Goal: Transaction & Acquisition: Purchase product/service

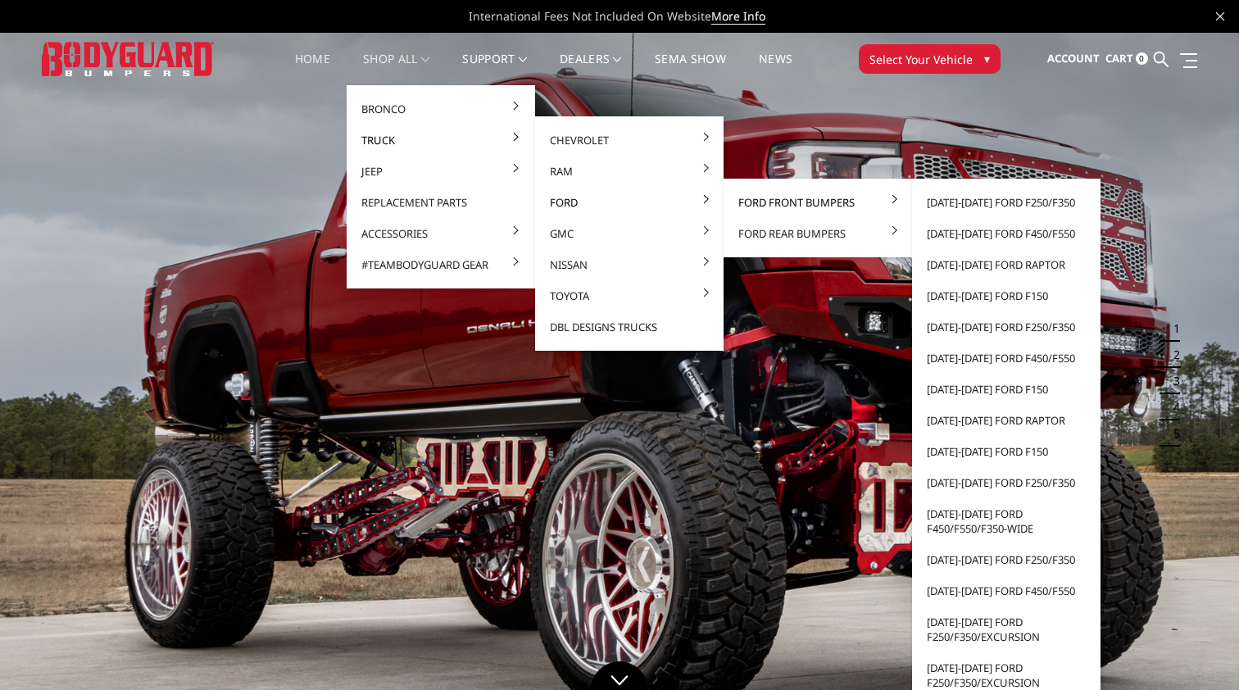
click at [751, 203] on link "Ford Front Bumpers" at bounding box center [817, 202] width 175 height 31
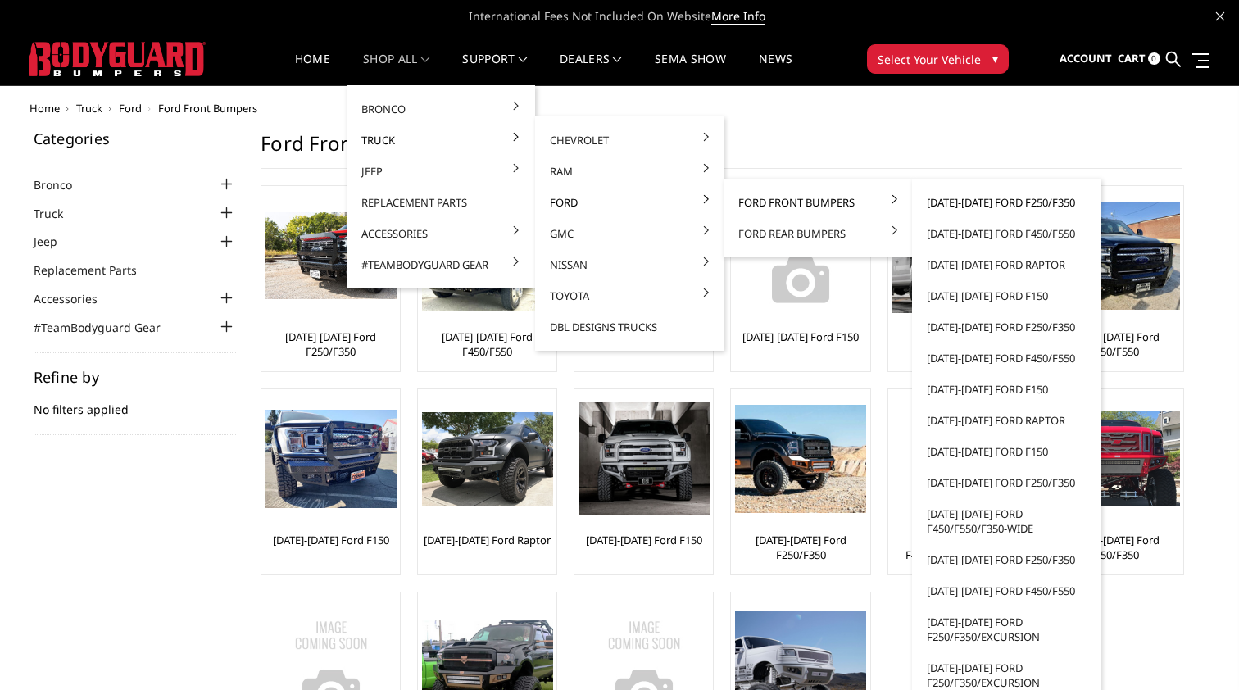
click at [946, 206] on link "[DATE]-[DATE] Ford F250/F350" at bounding box center [1005, 202] width 175 height 31
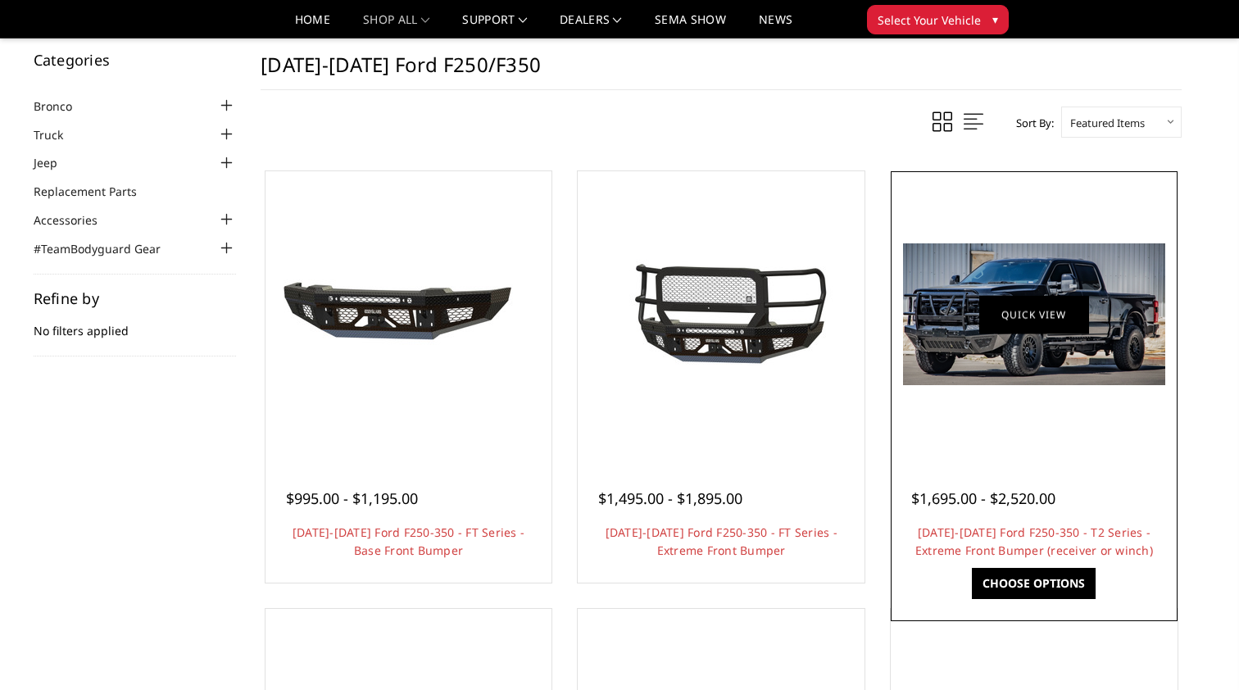
scroll to position [18, 0]
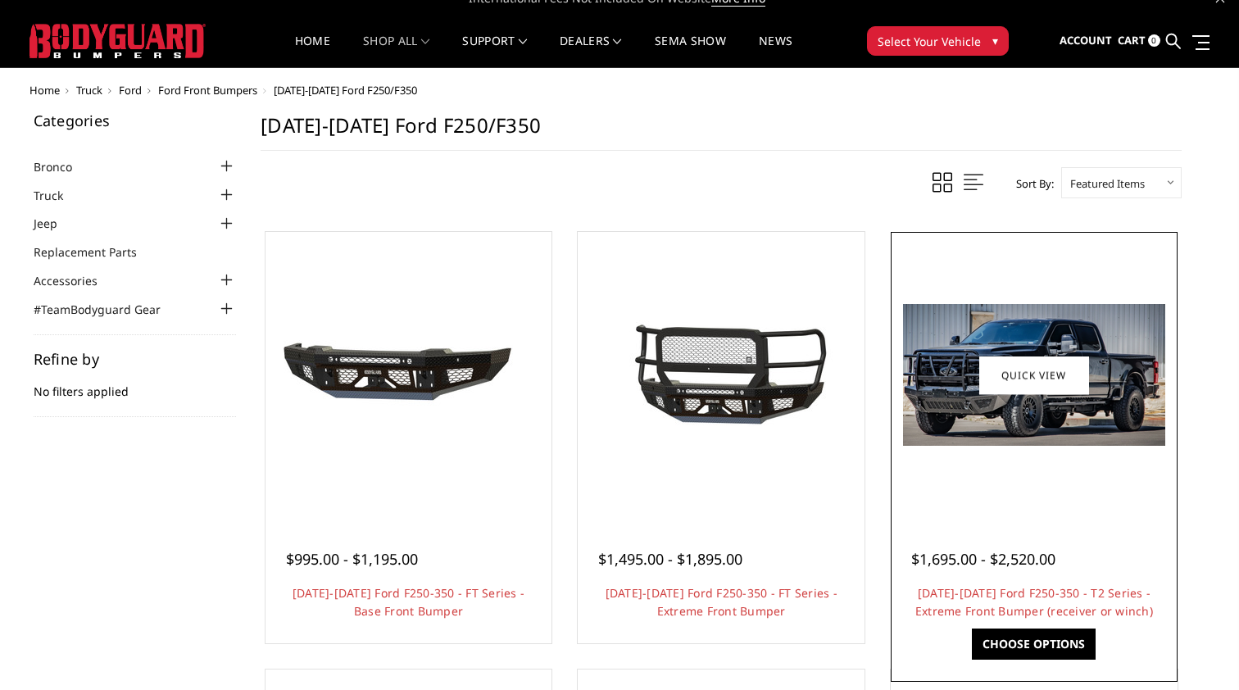
click at [932, 389] on img at bounding box center [1034, 375] width 262 height 142
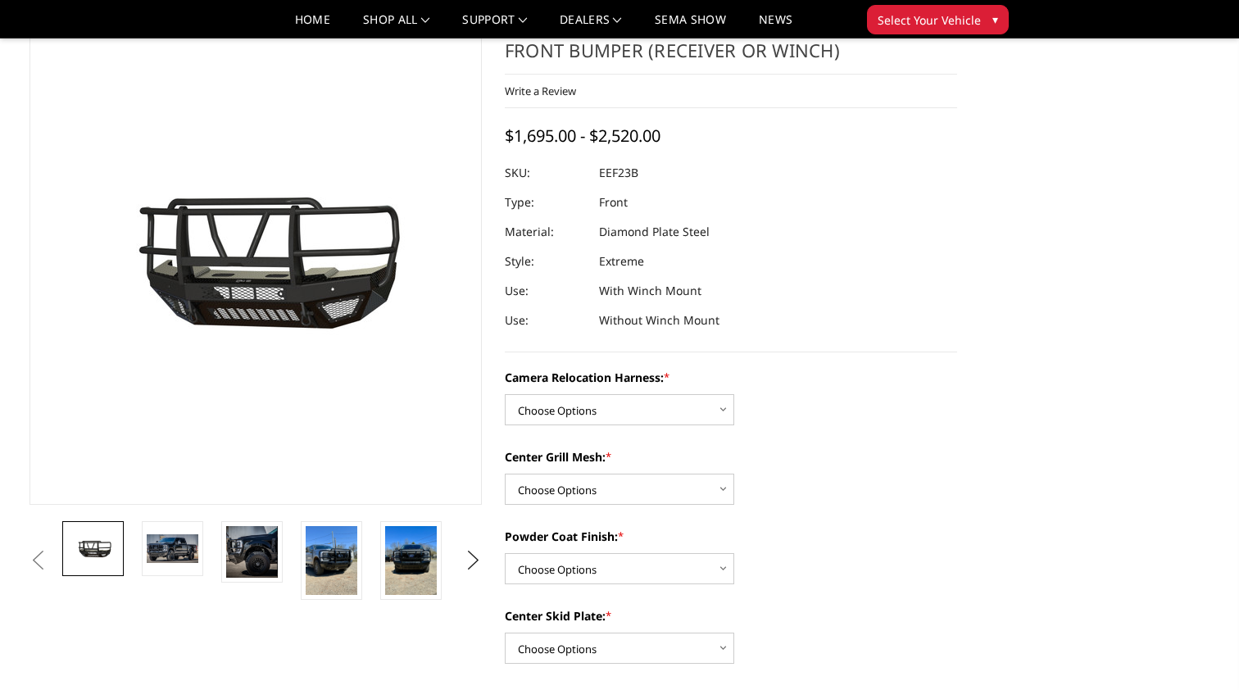
scroll to position [89, 0]
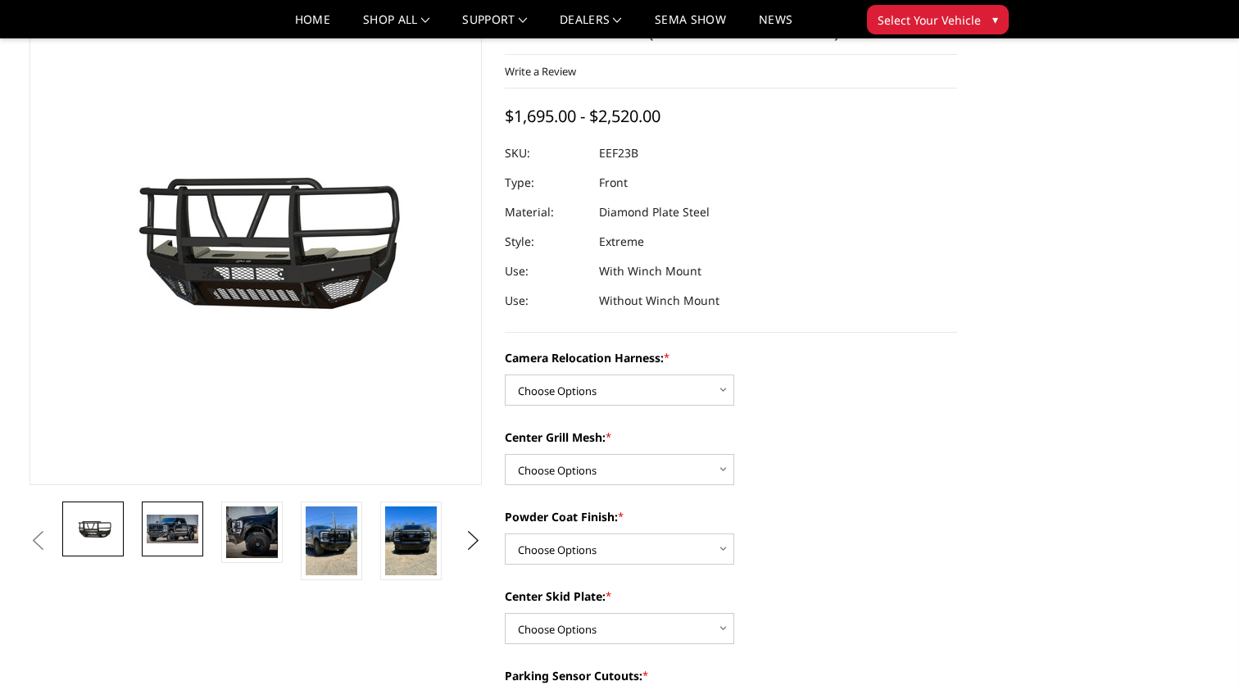
click at [166, 537] on img at bounding box center [173, 529] width 52 height 28
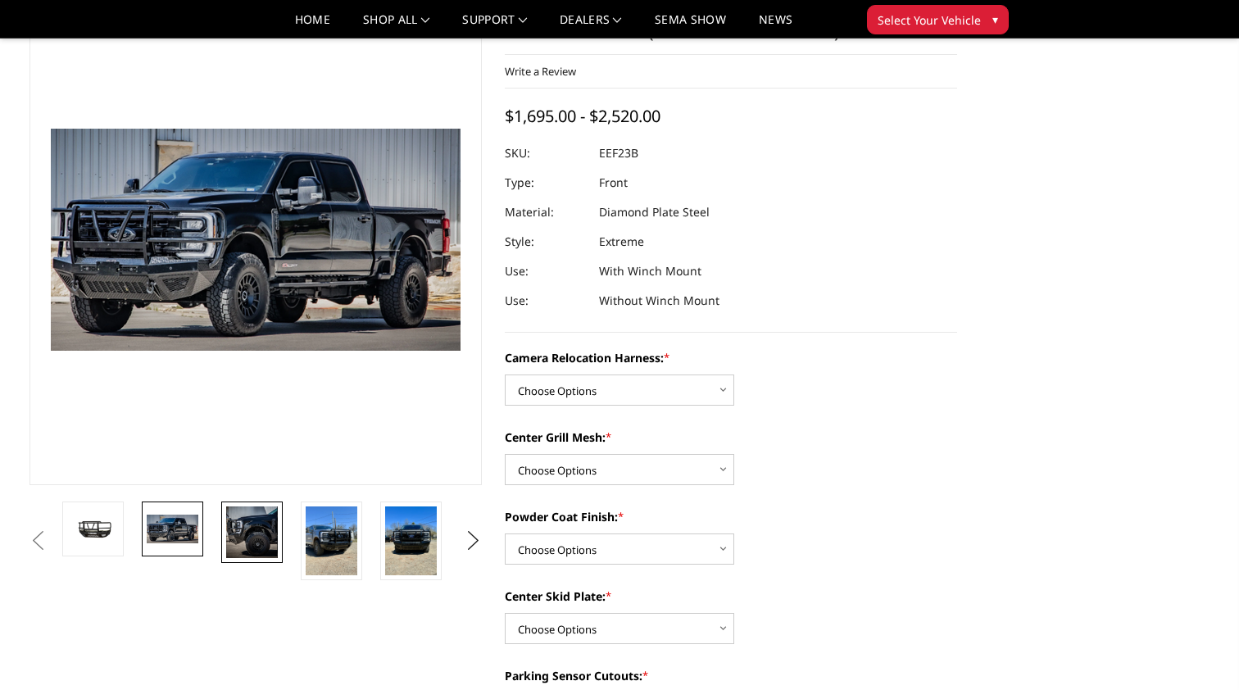
click at [245, 542] on img at bounding box center [252, 532] width 52 height 52
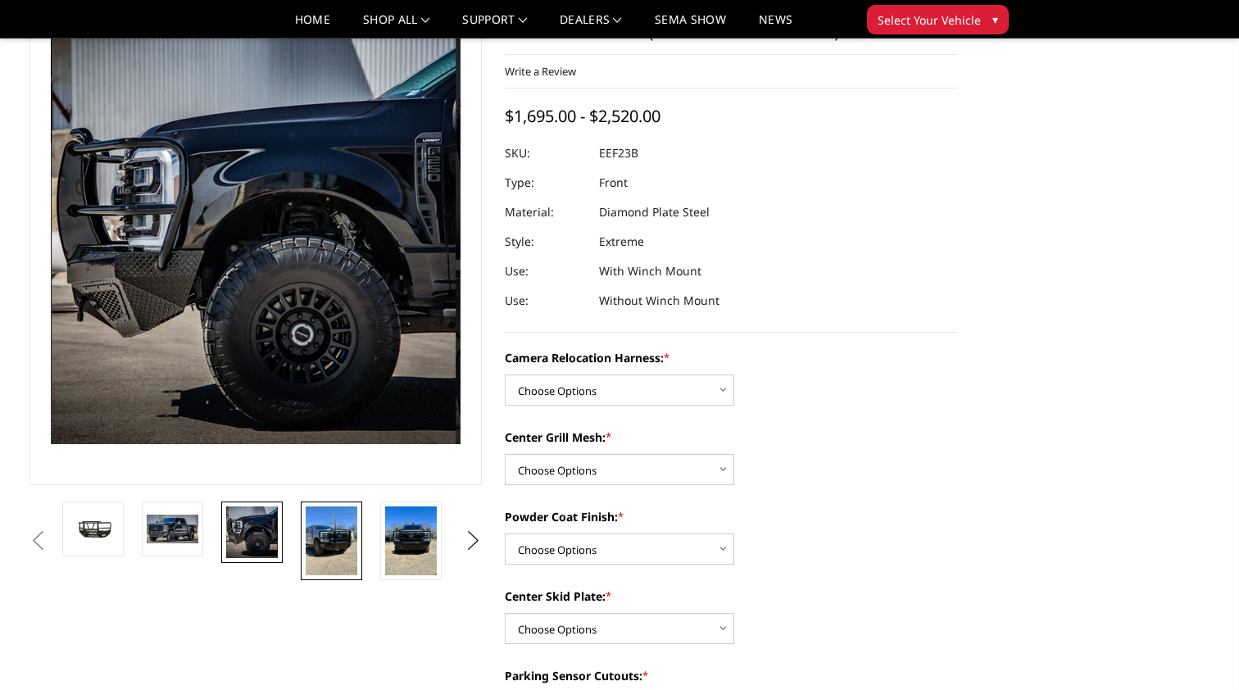
click at [337, 542] on img at bounding box center [332, 540] width 52 height 69
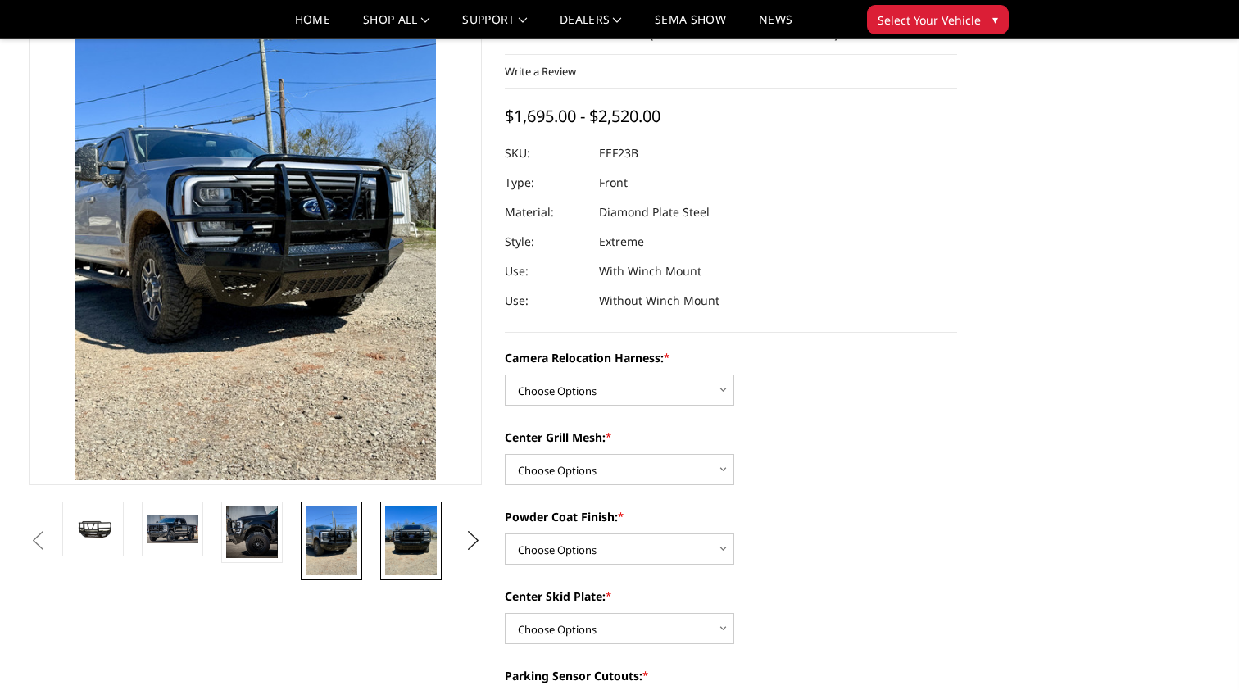
click at [397, 546] on img at bounding box center [411, 540] width 52 height 69
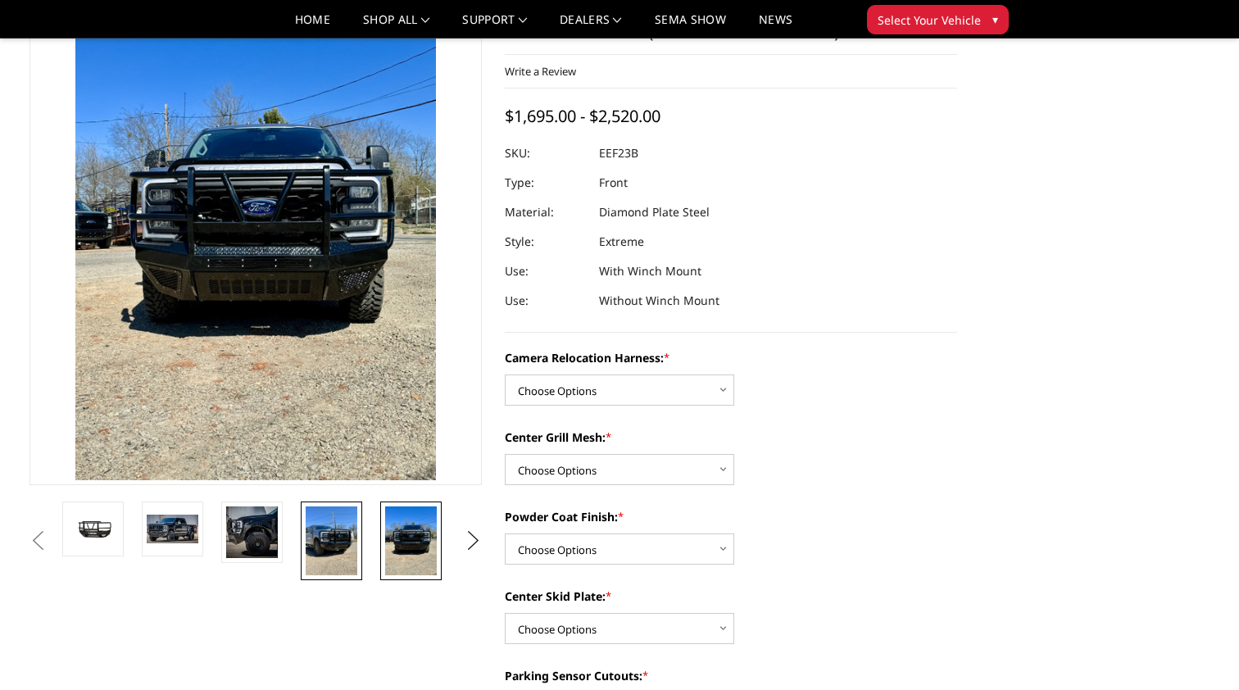
click at [334, 551] on img at bounding box center [332, 540] width 52 height 69
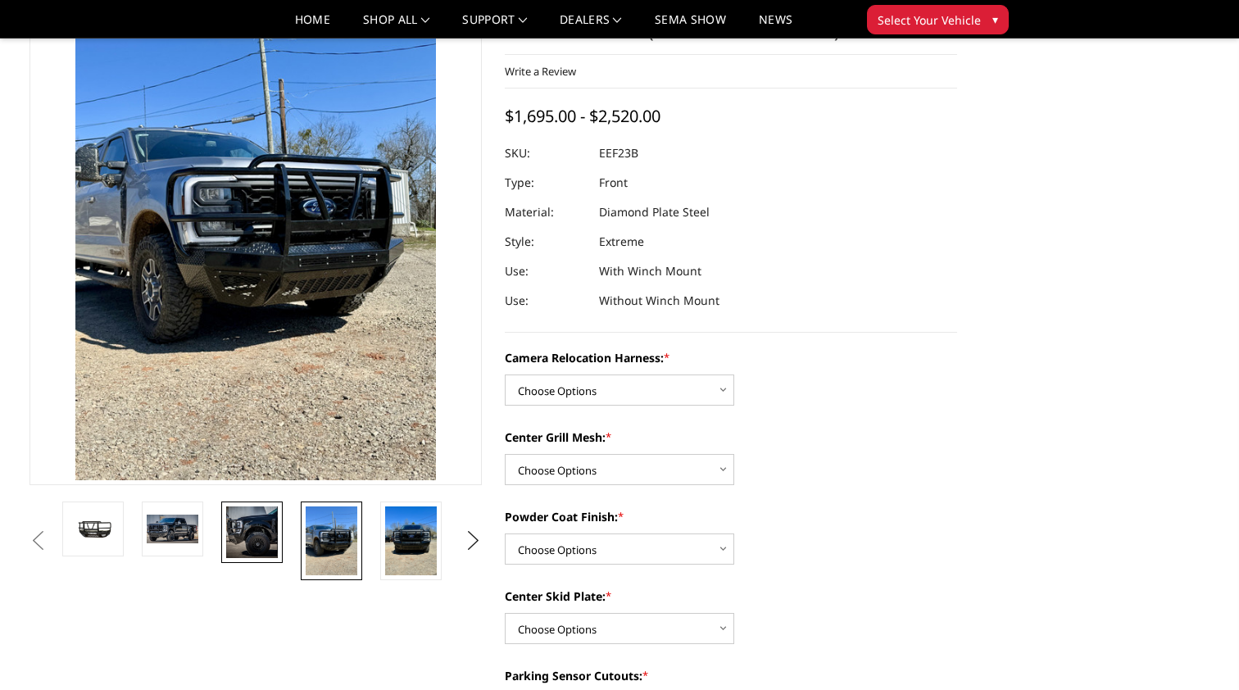
click at [250, 536] on img at bounding box center [252, 532] width 52 height 52
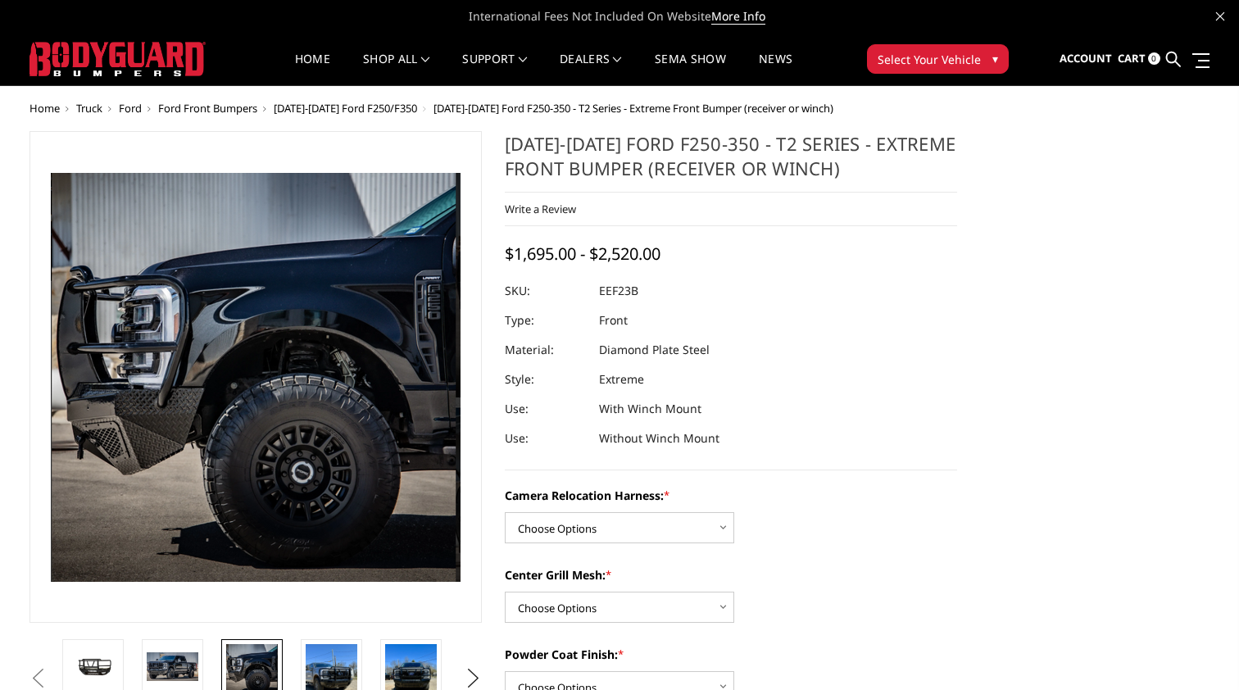
scroll to position [0, 0]
select select "3753"
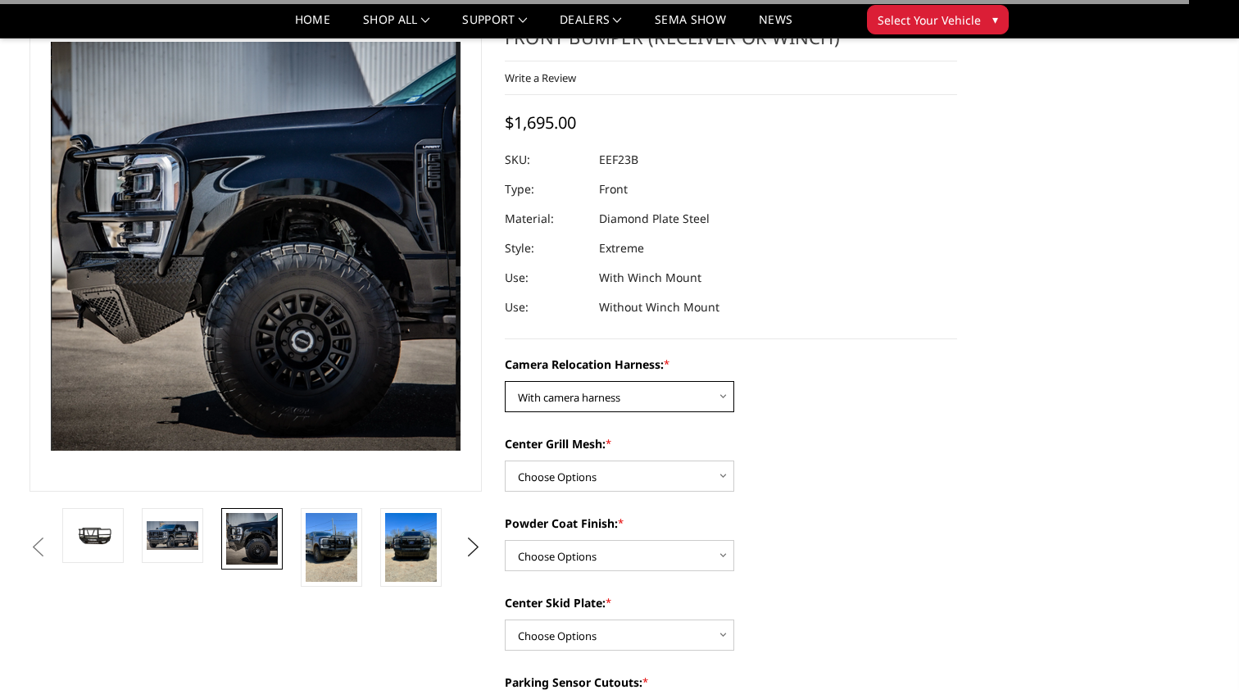
scroll to position [107, 0]
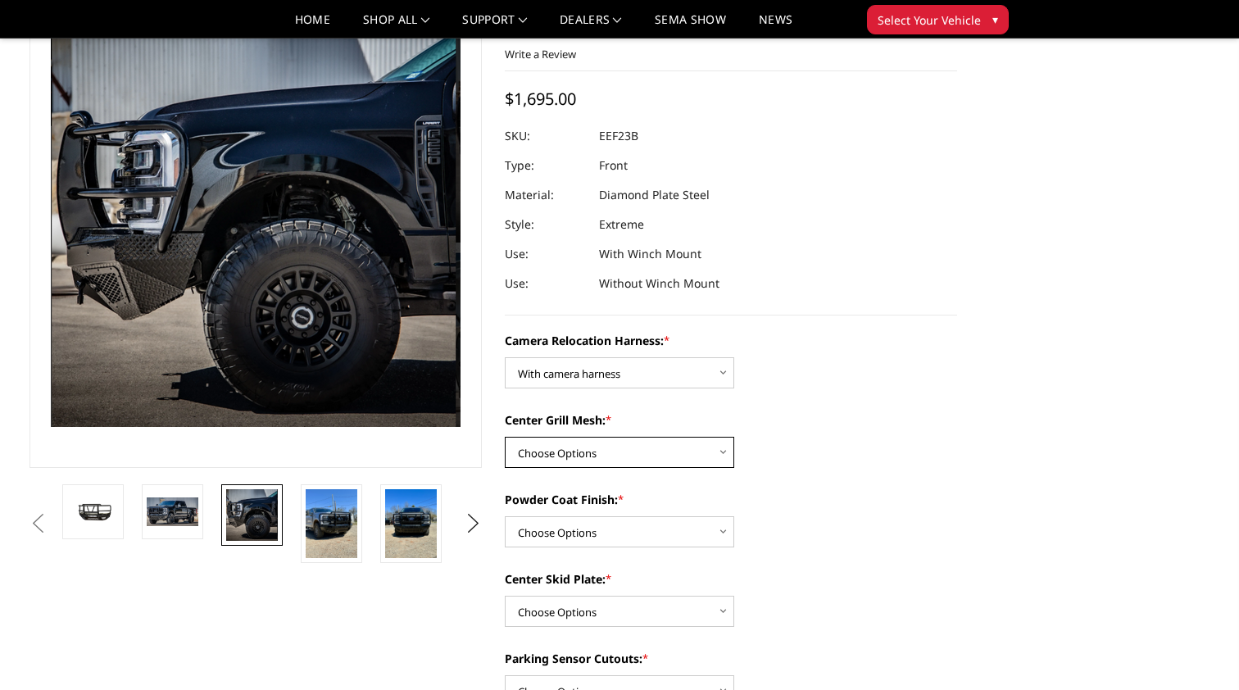
select select "3752"
select select "3750"
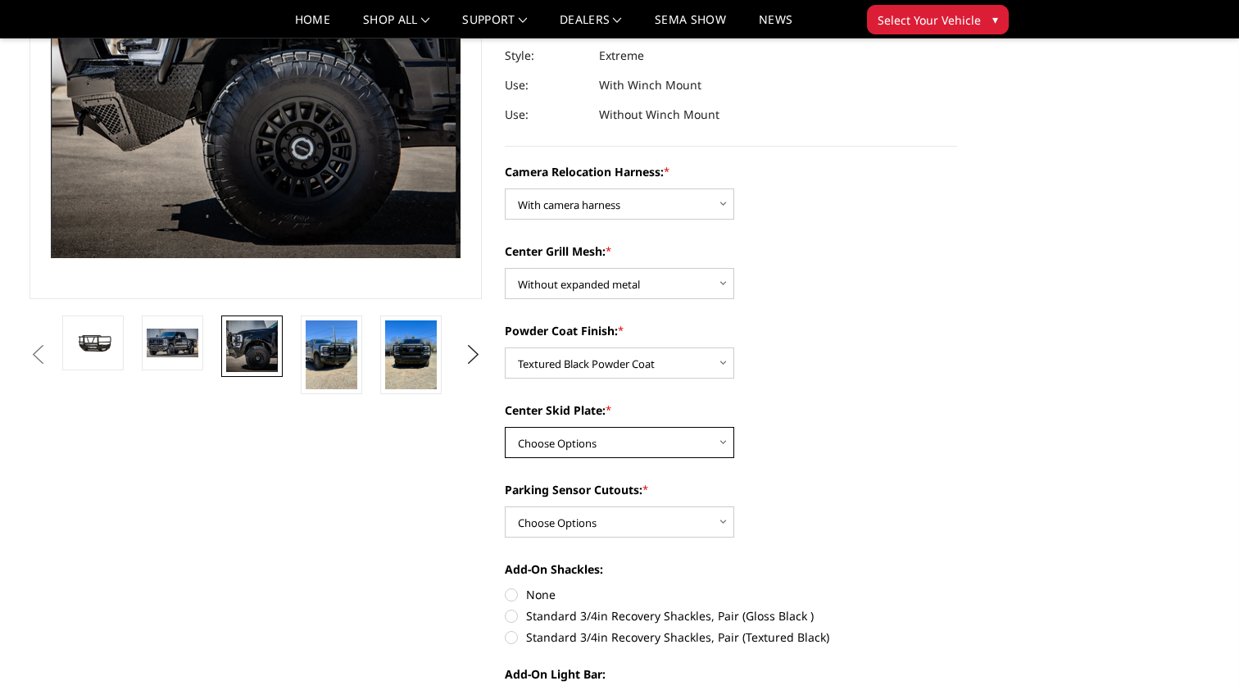
scroll to position [308, 0]
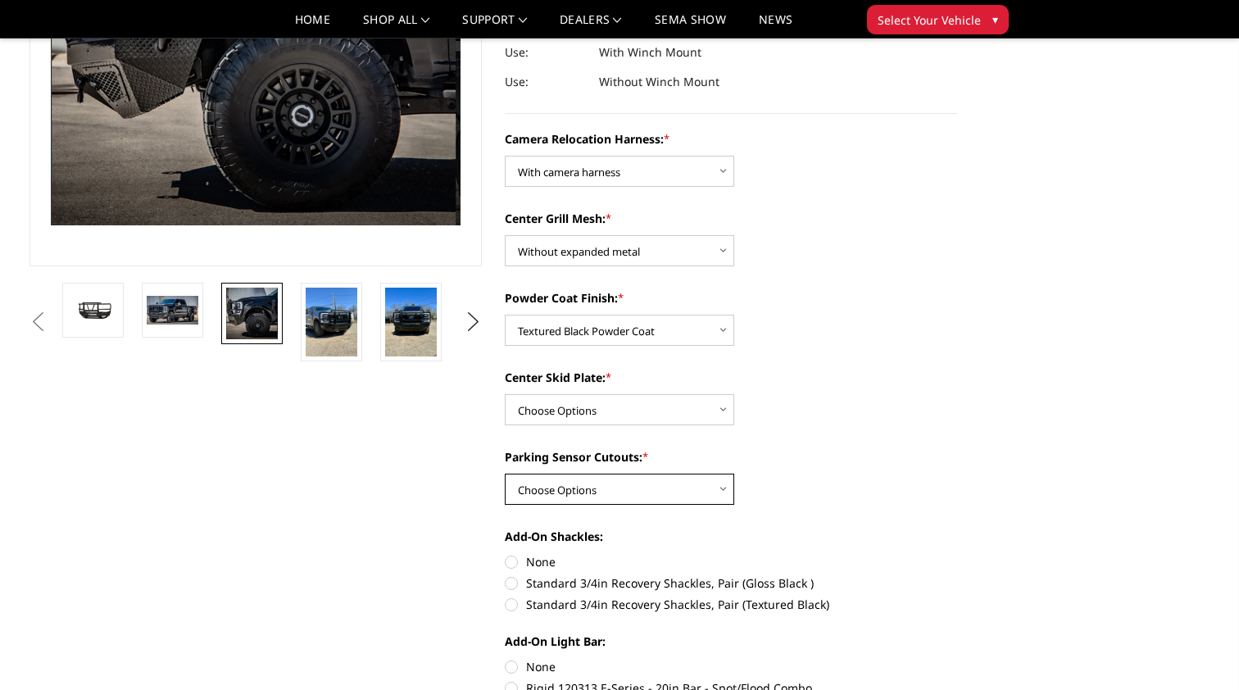
select select "3744"
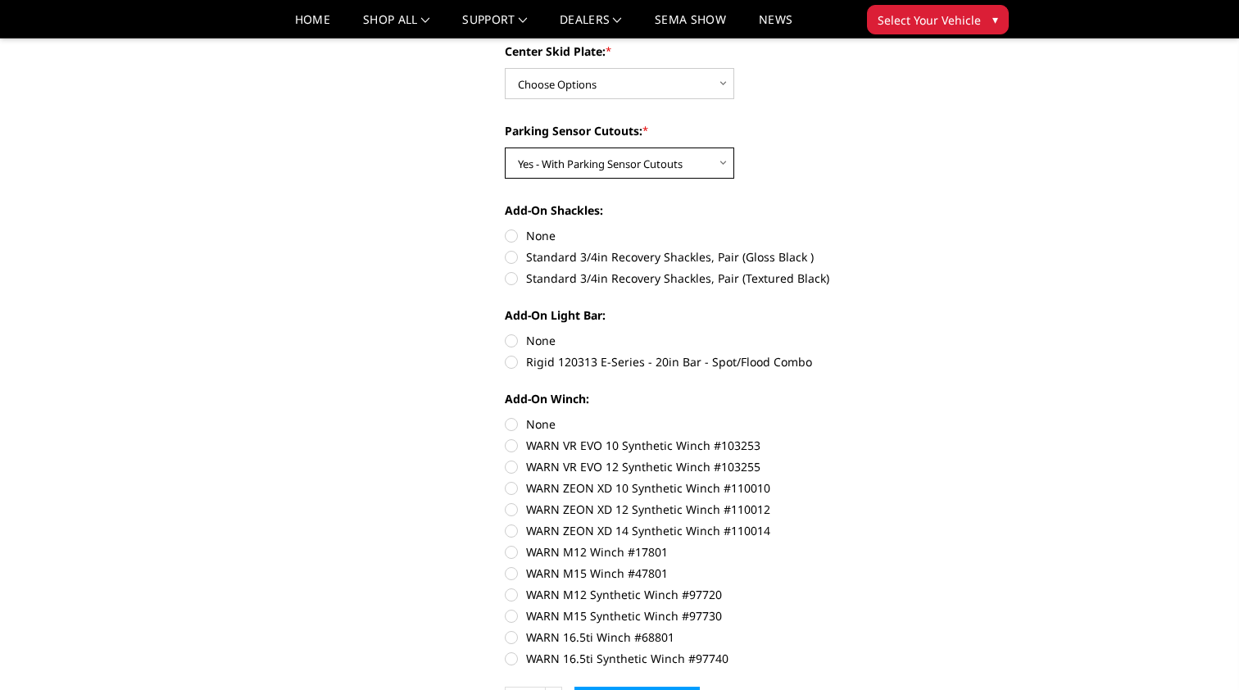
scroll to position [639, 0]
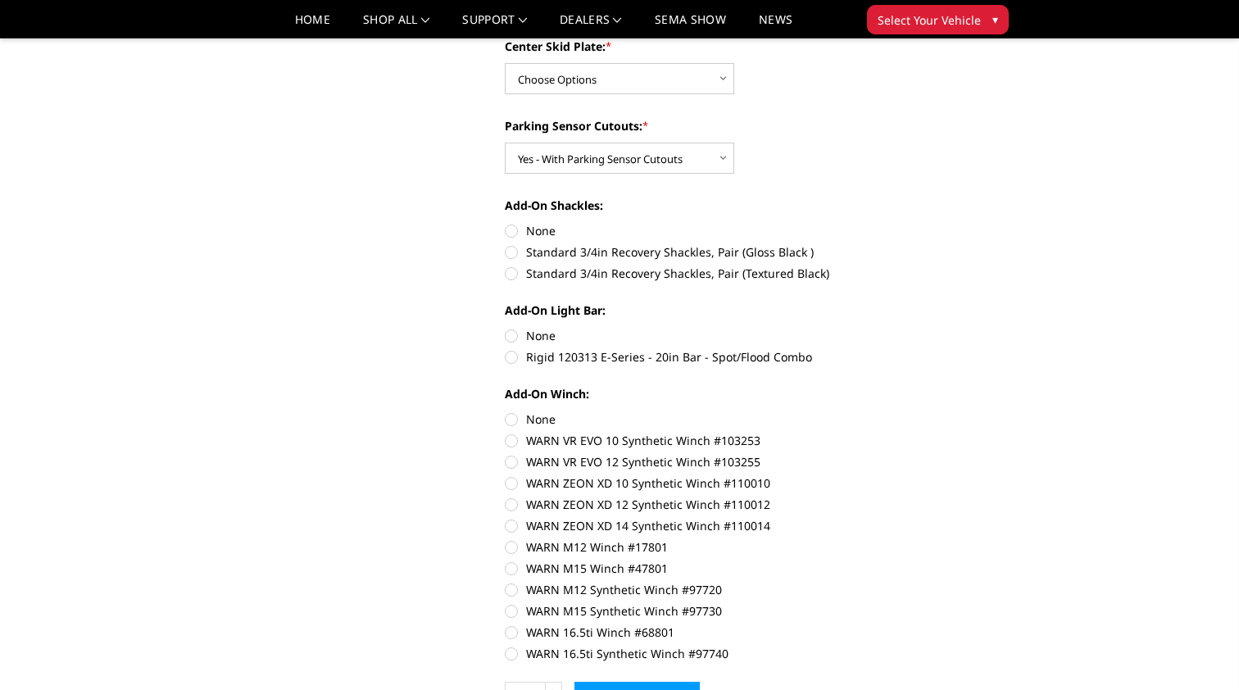
click at [515, 423] on label "None" at bounding box center [731, 418] width 452 height 17
click at [506, 411] on input "None" at bounding box center [505, 410] width 1 height 1
radio input "true"
click at [510, 335] on label "None" at bounding box center [731, 335] width 452 height 17
click at [506, 328] on input "None" at bounding box center [505, 327] width 1 height 1
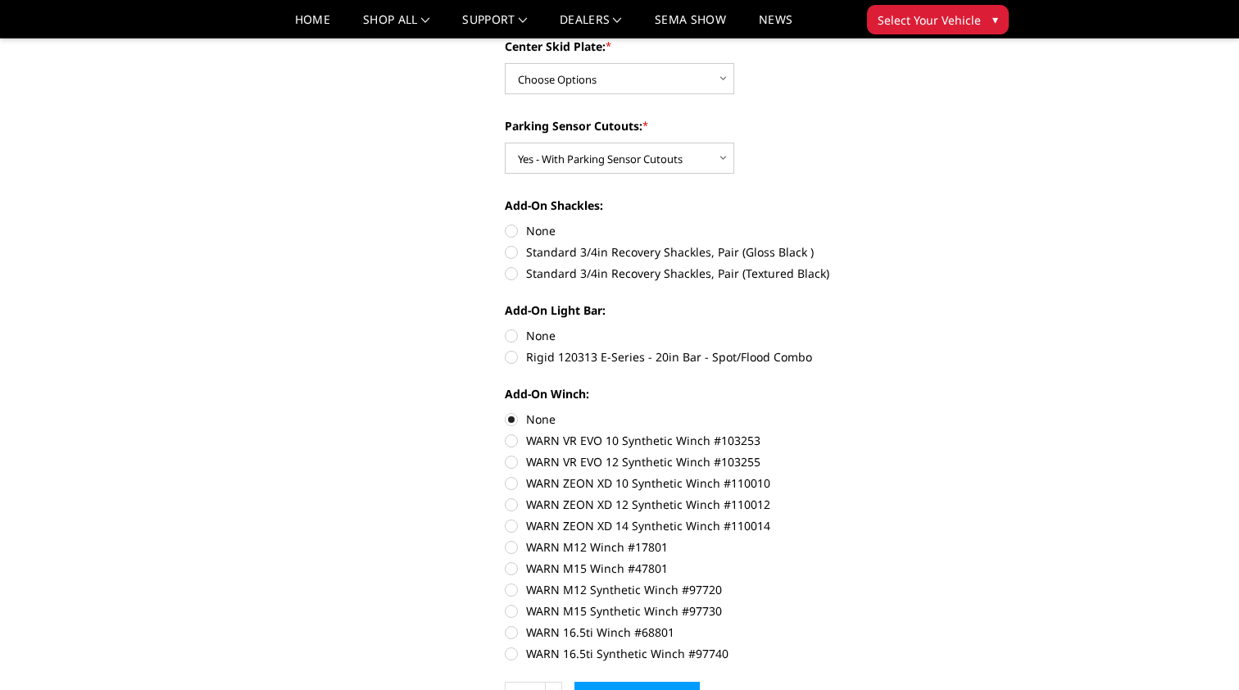
radio input "true"
click at [512, 228] on label "None" at bounding box center [731, 230] width 452 height 17
click at [506, 223] on input "None" at bounding box center [505, 222] width 1 height 1
radio input "true"
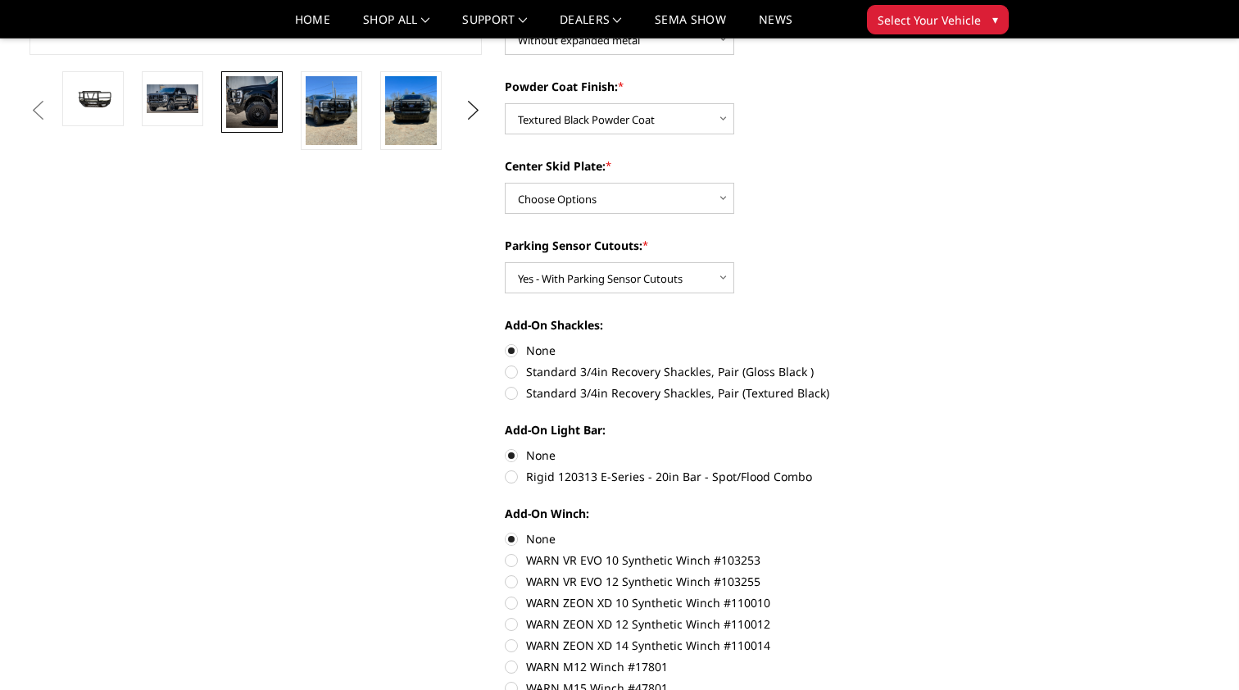
scroll to position [510, 0]
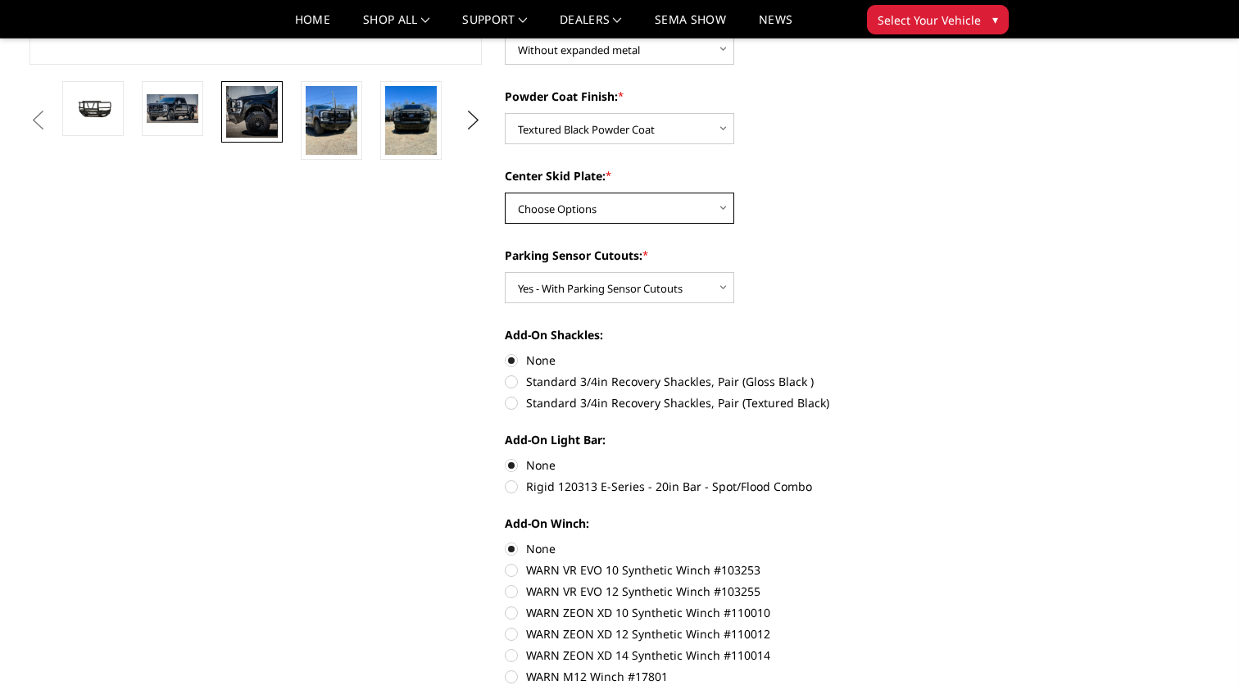
select select "3745"
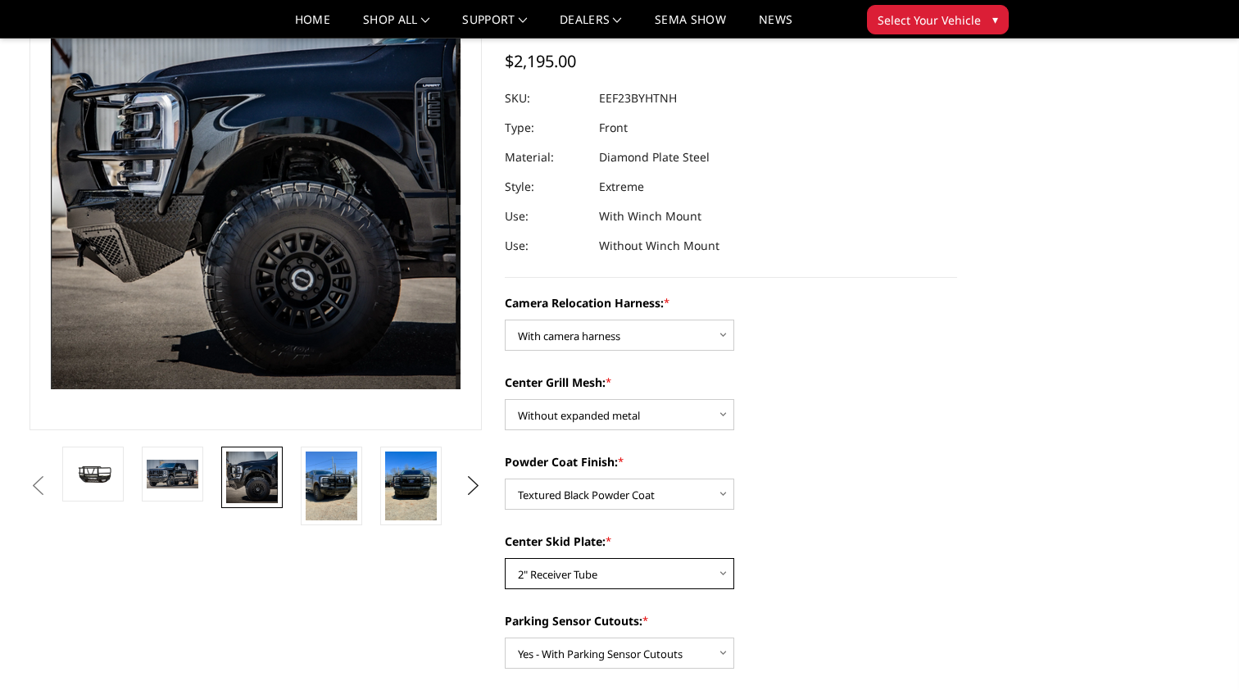
scroll to position [143, 0]
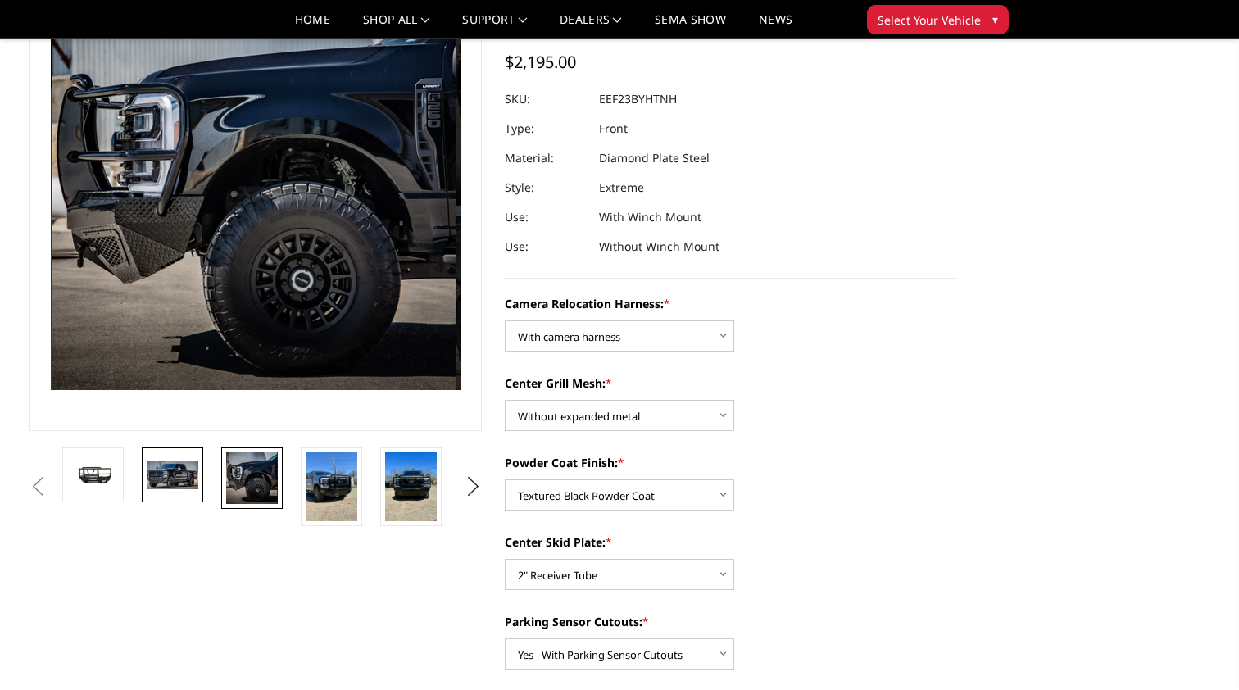
click at [165, 473] on img at bounding box center [173, 474] width 52 height 28
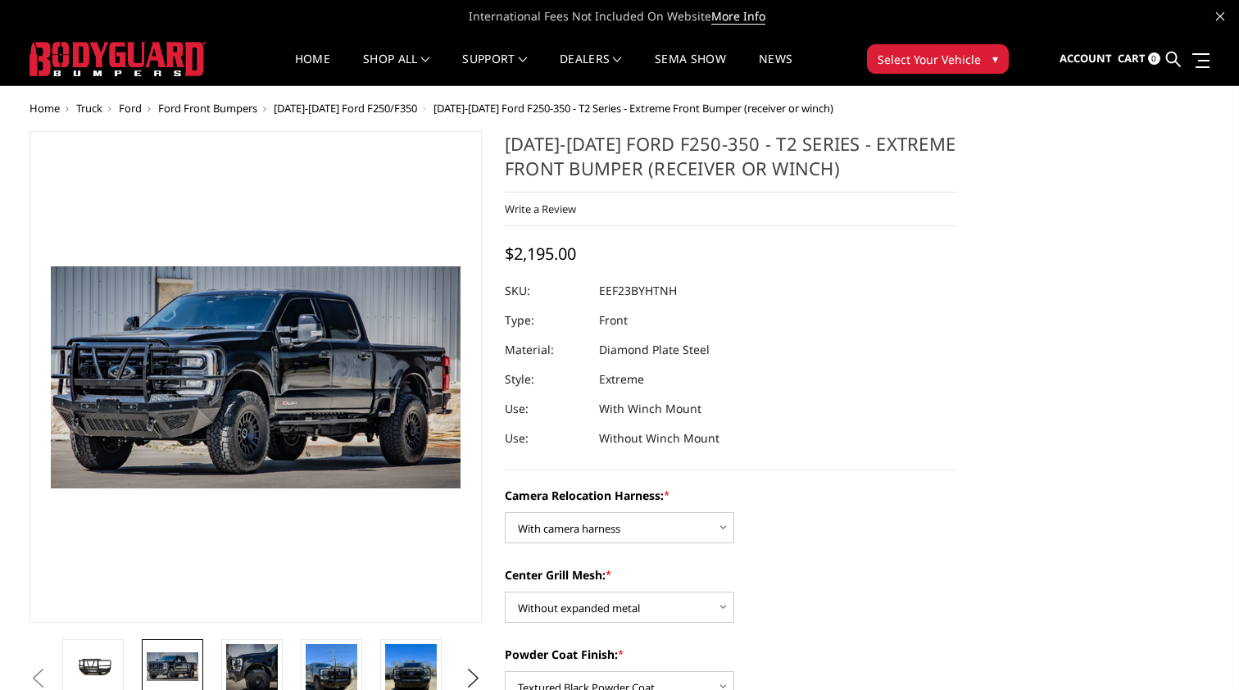
scroll to position [0, 0]
click at [579, 57] on link "Dealers" at bounding box center [591, 69] width 62 height 32
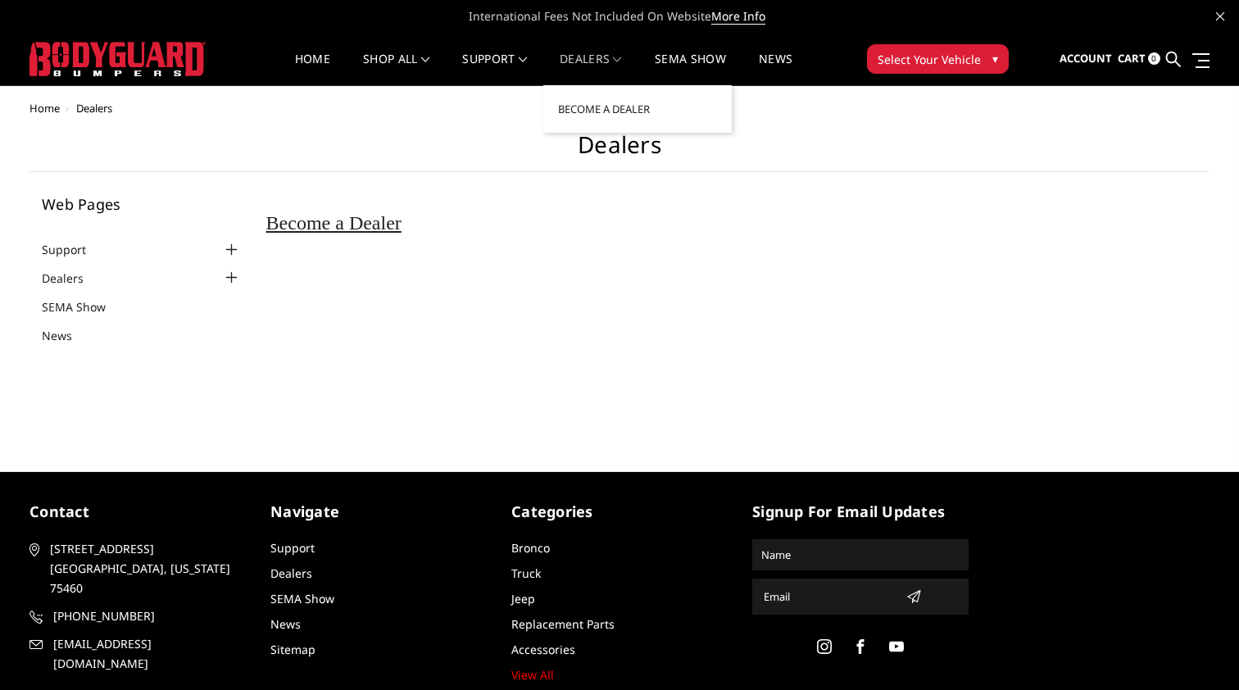
click at [621, 61] on span at bounding box center [617, 60] width 8 height 8
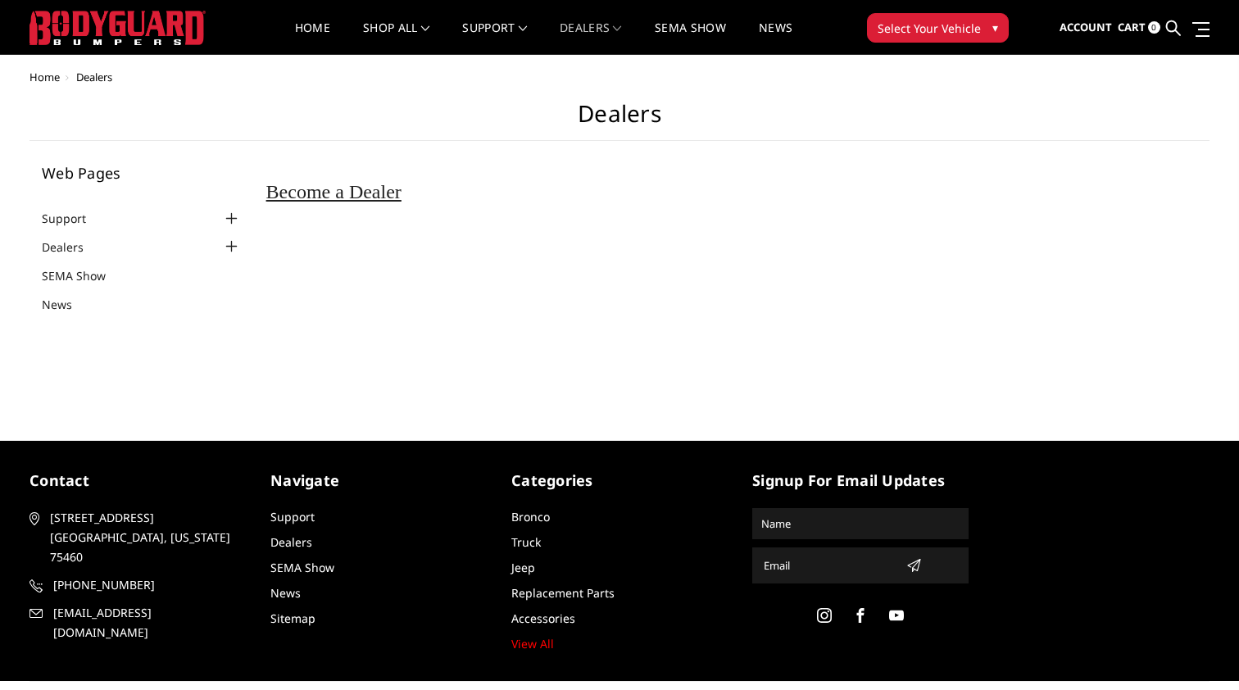
scroll to position [30, 0]
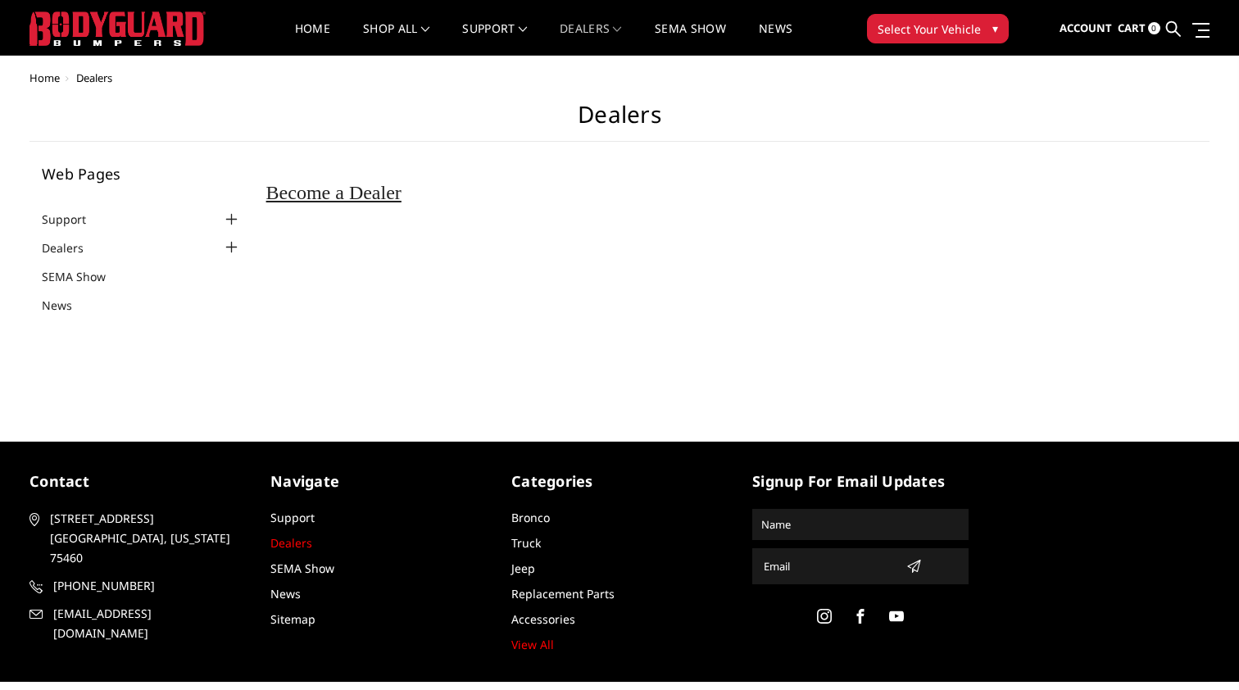
click at [294, 544] on link "Dealers" at bounding box center [291, 543] width 42 height 16
